Goal: Information Seeking & Learning: Learn about a topic

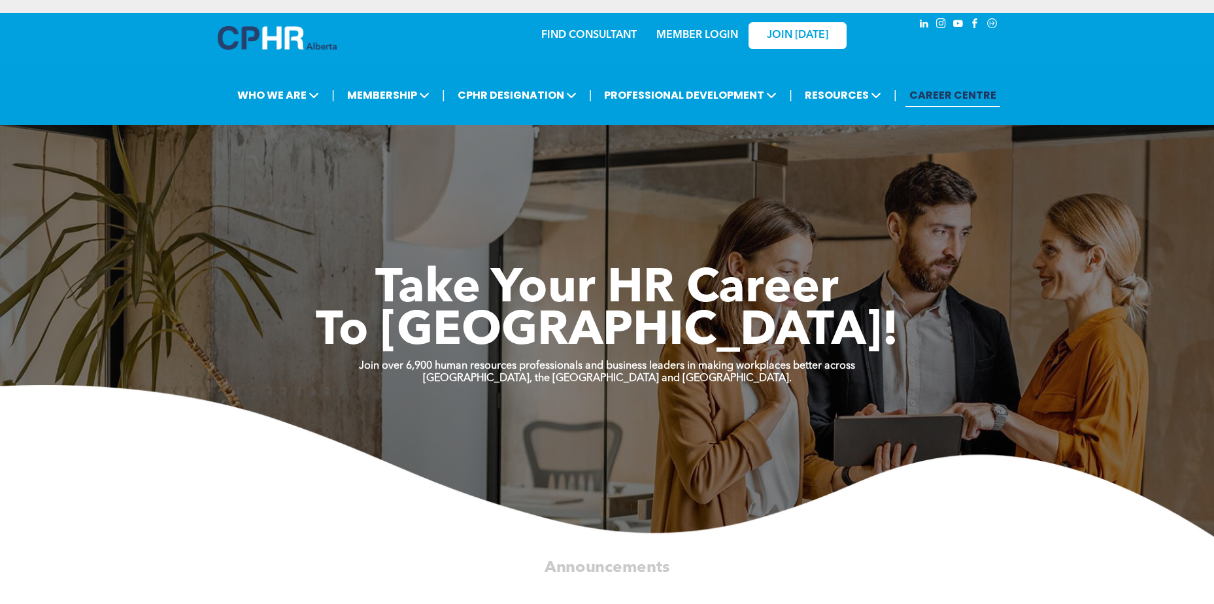
click at [696, 27] on div "MEMBER LOGIN" at bounding box center [696, 32] width 85 height 24
click at [694, 30] on link "MEMBER LOGIN" at bounding box center [697, 35] width 82 height 10
click at [713, 37] on link "MEMBER LOGIN" at bounding box center [697, 35] width 82 height 10
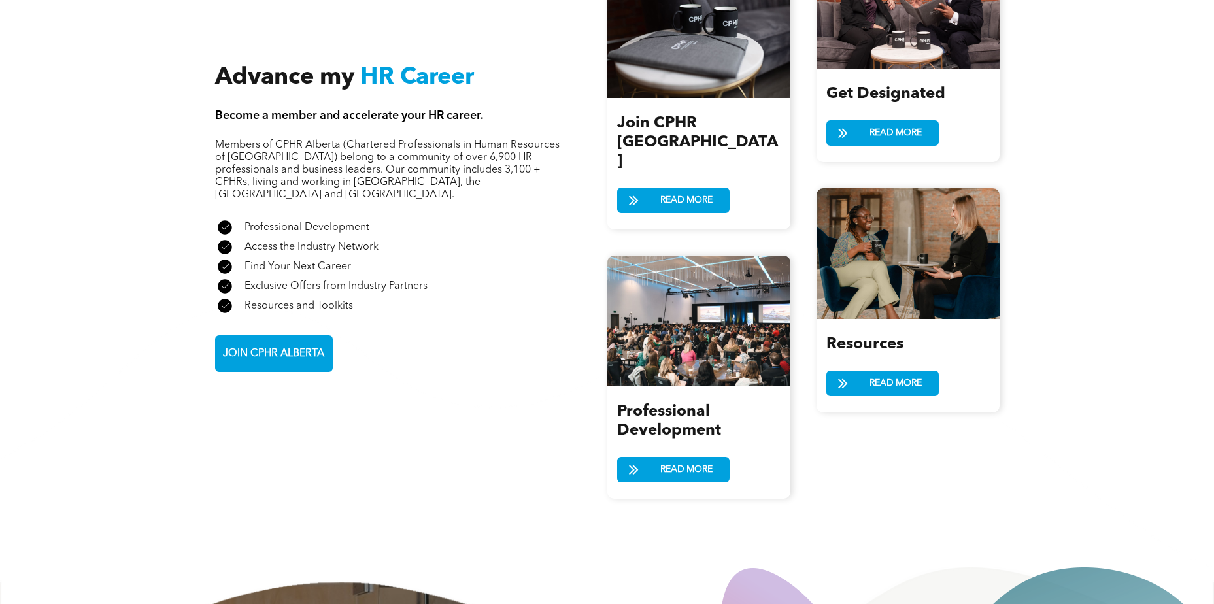
scroll to position [1525, 0]
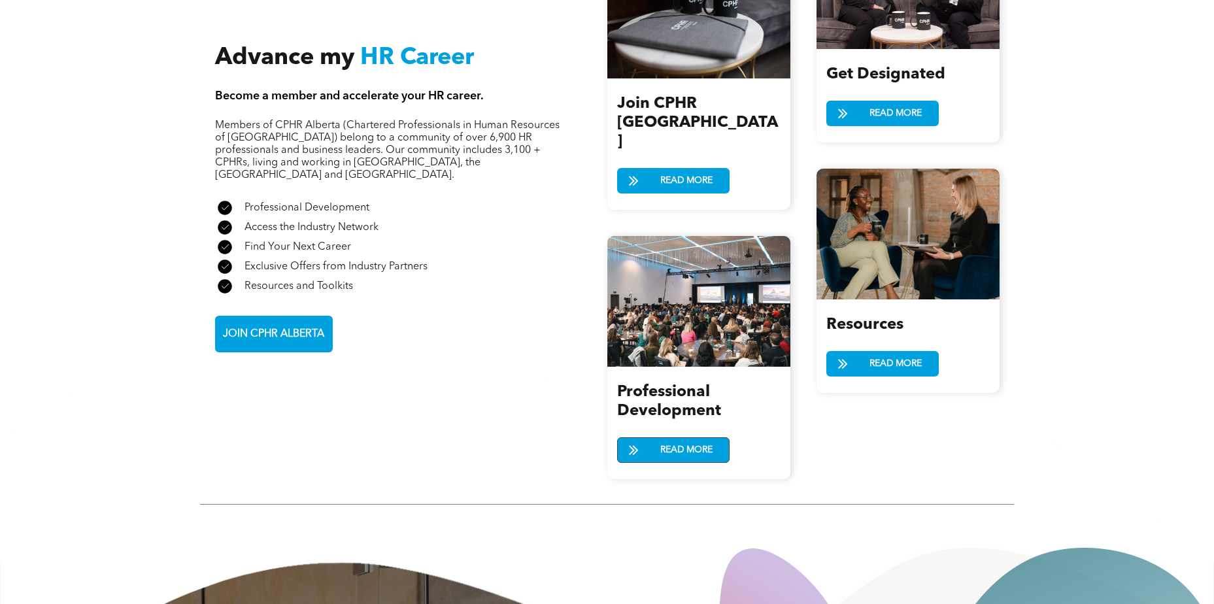
click at [682, 438] on span "READ MORE" at bounding box center [686, 450] width 61 height 24
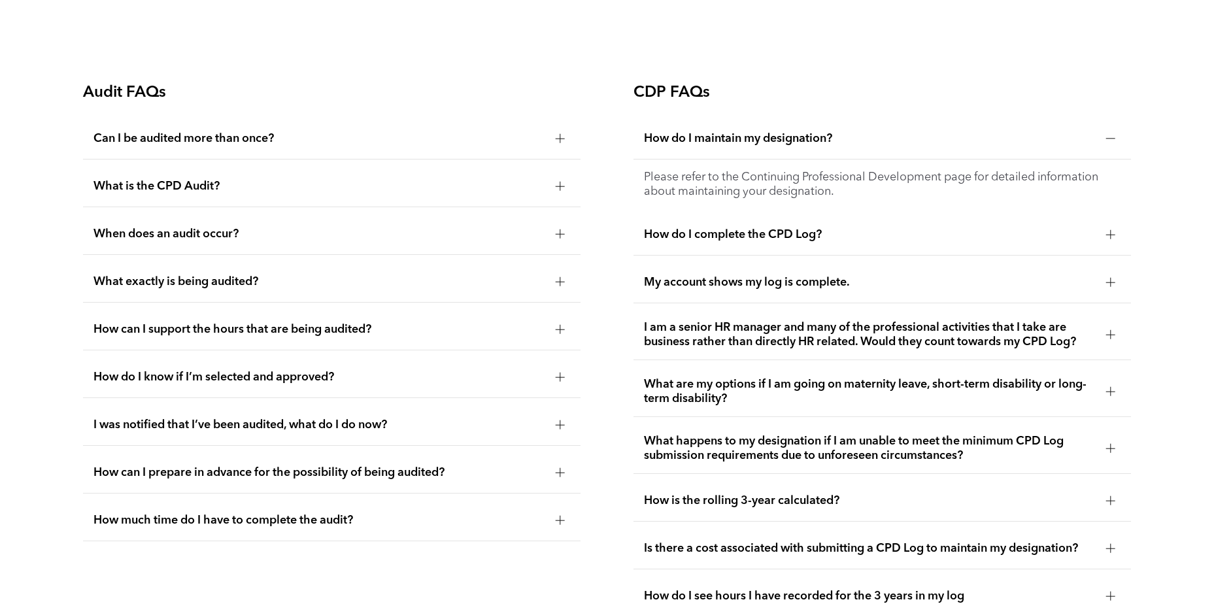
scroll to position [2440, 0]
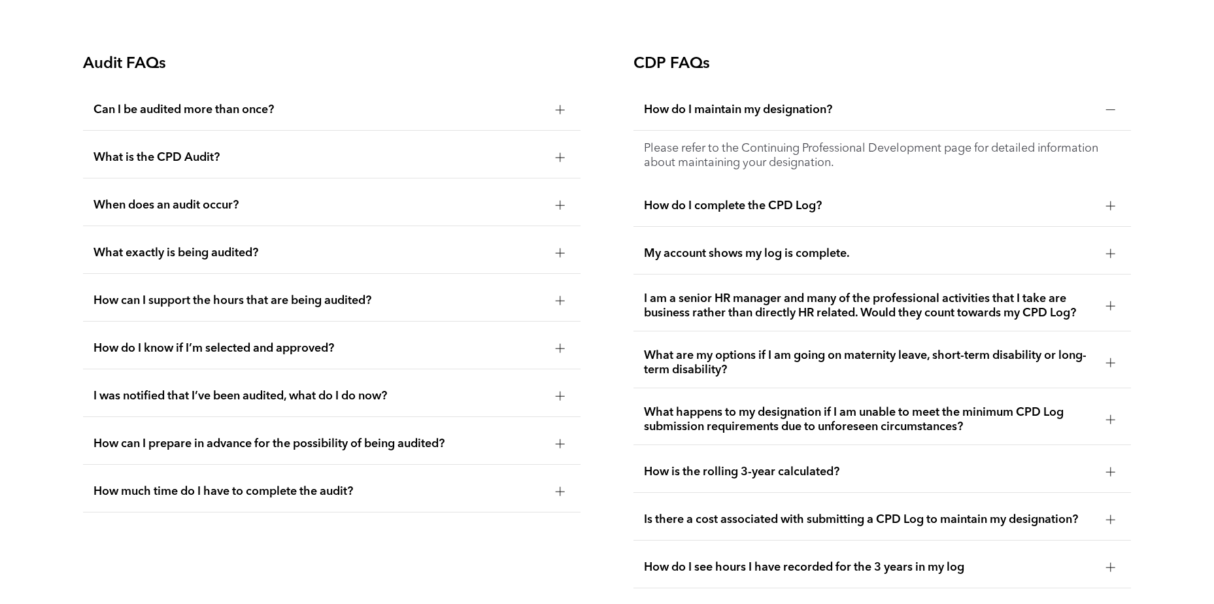
click at [185, 117] on div "Can I be audited more than once?" at bounding box center [331, 110] width 497 height 41
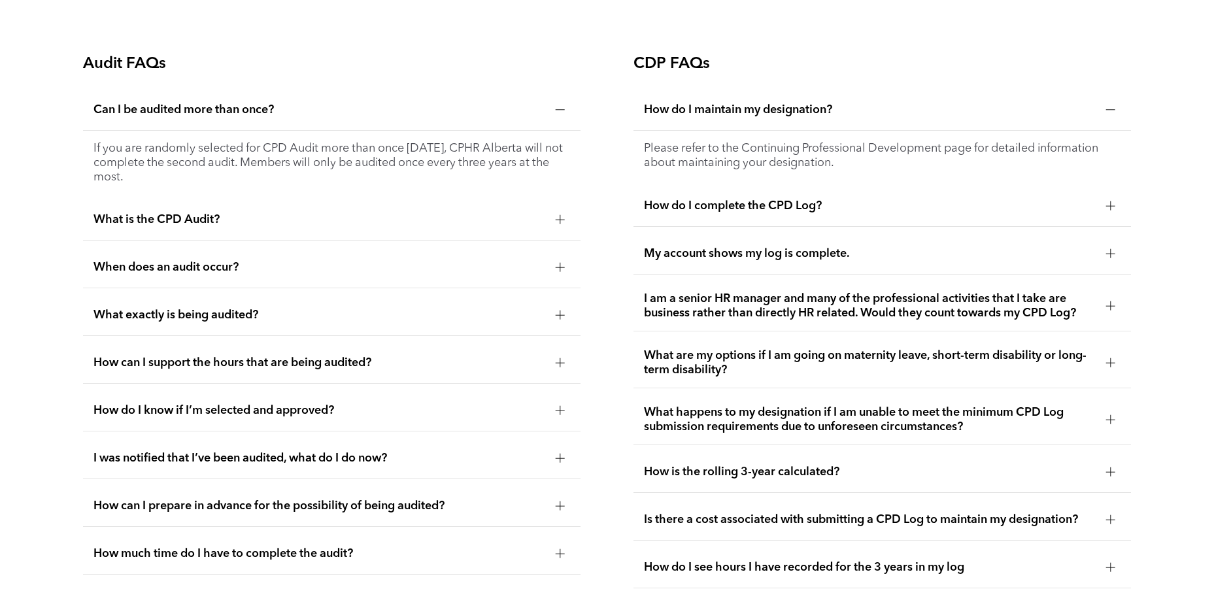
click at [185, 116] on div "Can I be audited more than once?" at bounding box center [331, 110] width 497 height 41
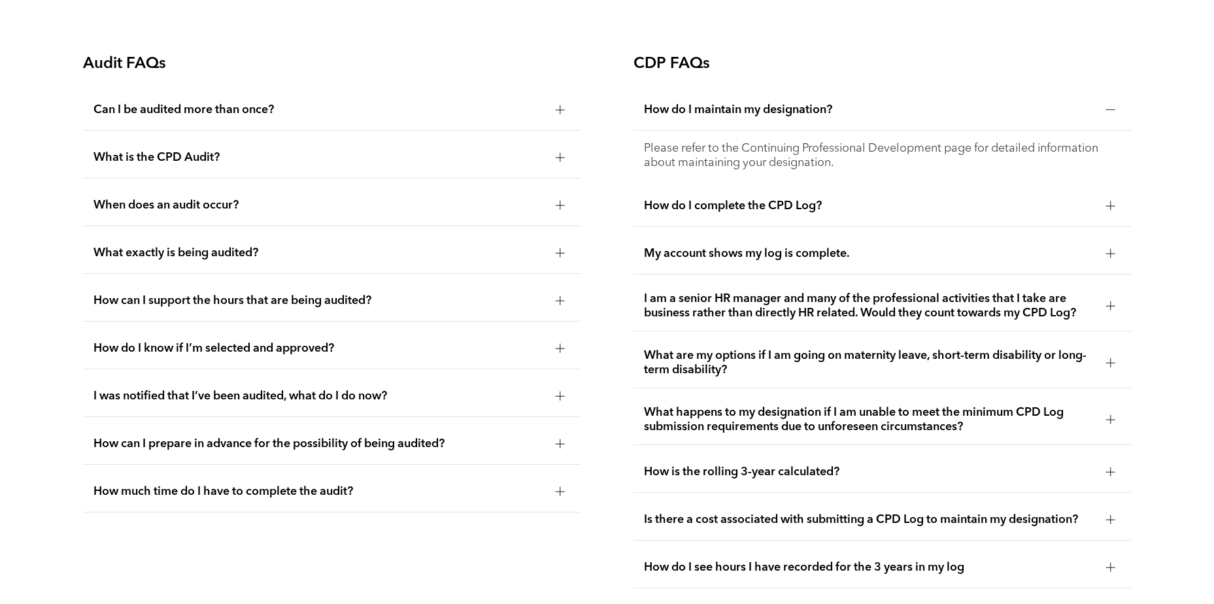
click at [187, 148] on div "What is the CPD Audit?" at bounding box center [331, 157] width 497 height 41
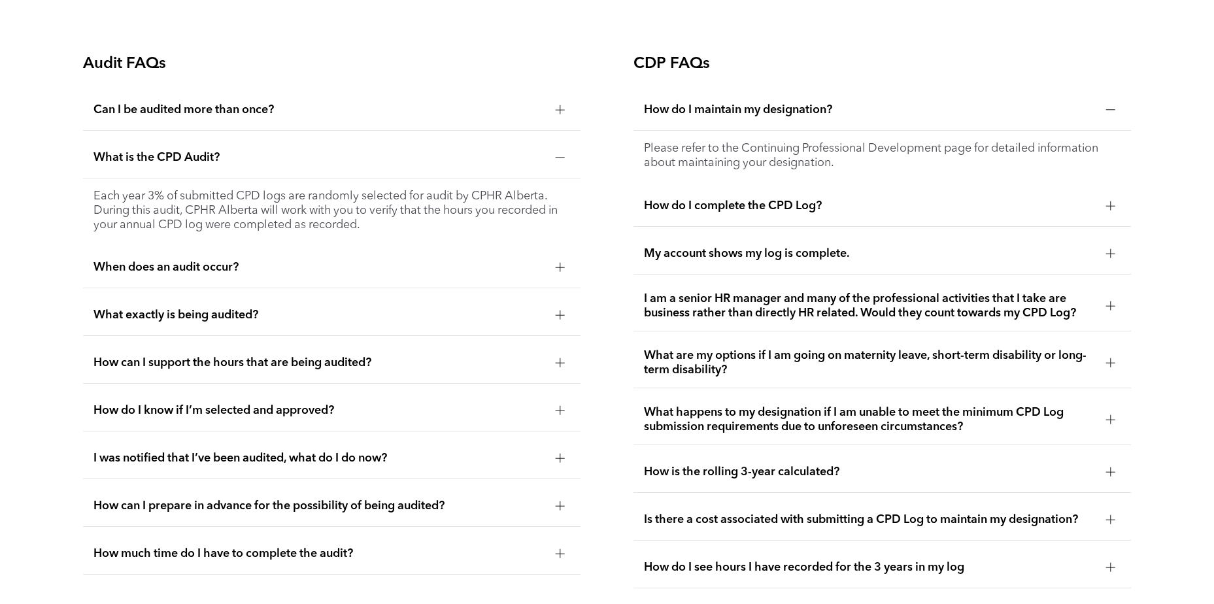
click at [185, 150] on span "What is the CPD Audit?" at bounding box center [319, 157] width 452 height 14
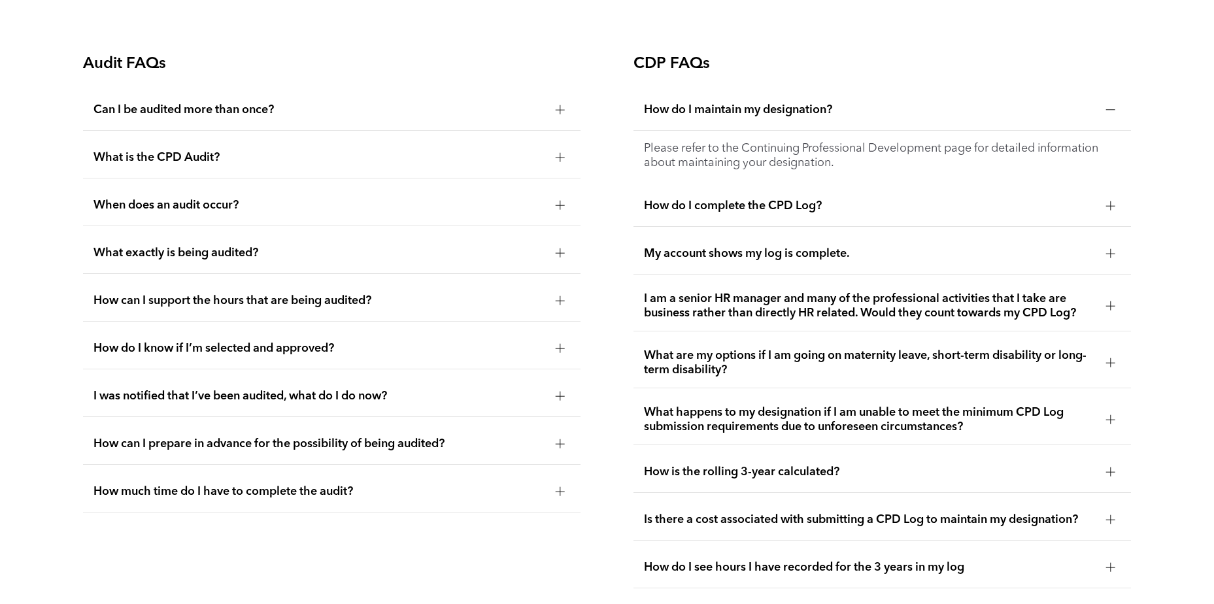
scroll to position [2593, 0]
